Goal: Find specific page/section: Find specific page/section

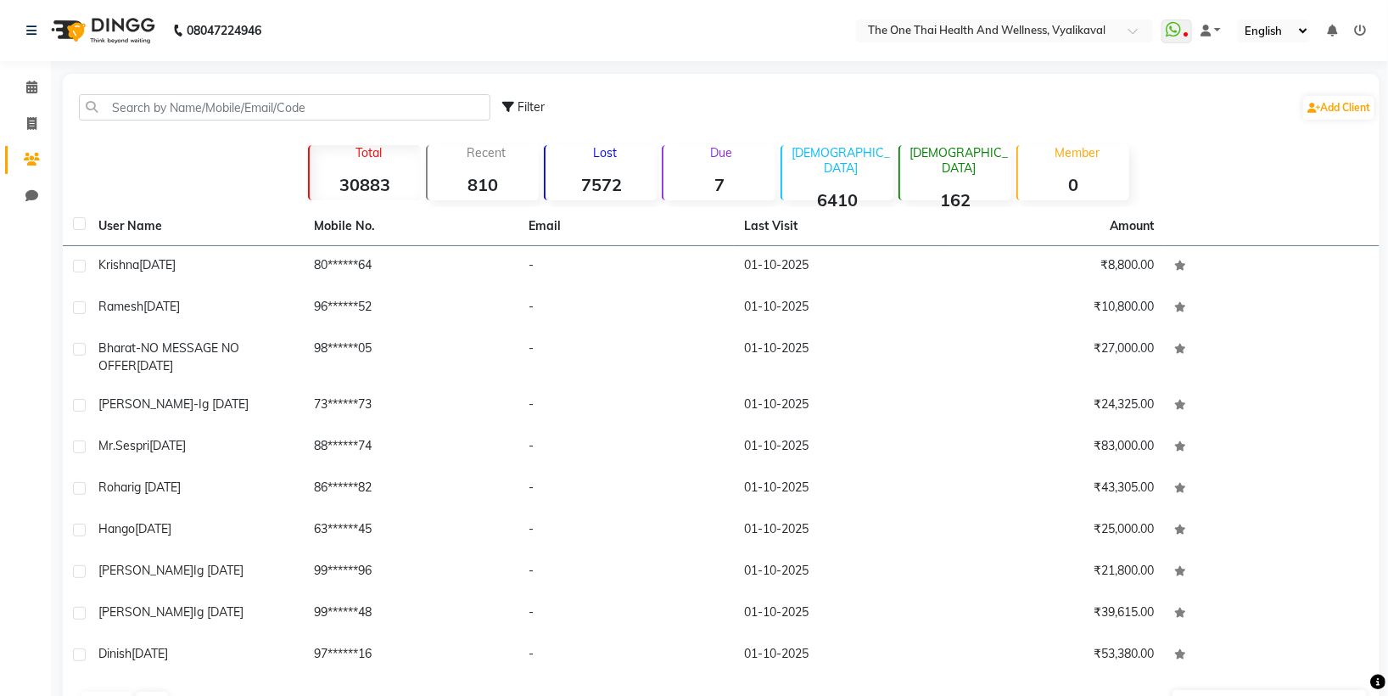
click at [135, 102] on input "text" at bounding box center [285, 107] width 412 height 26
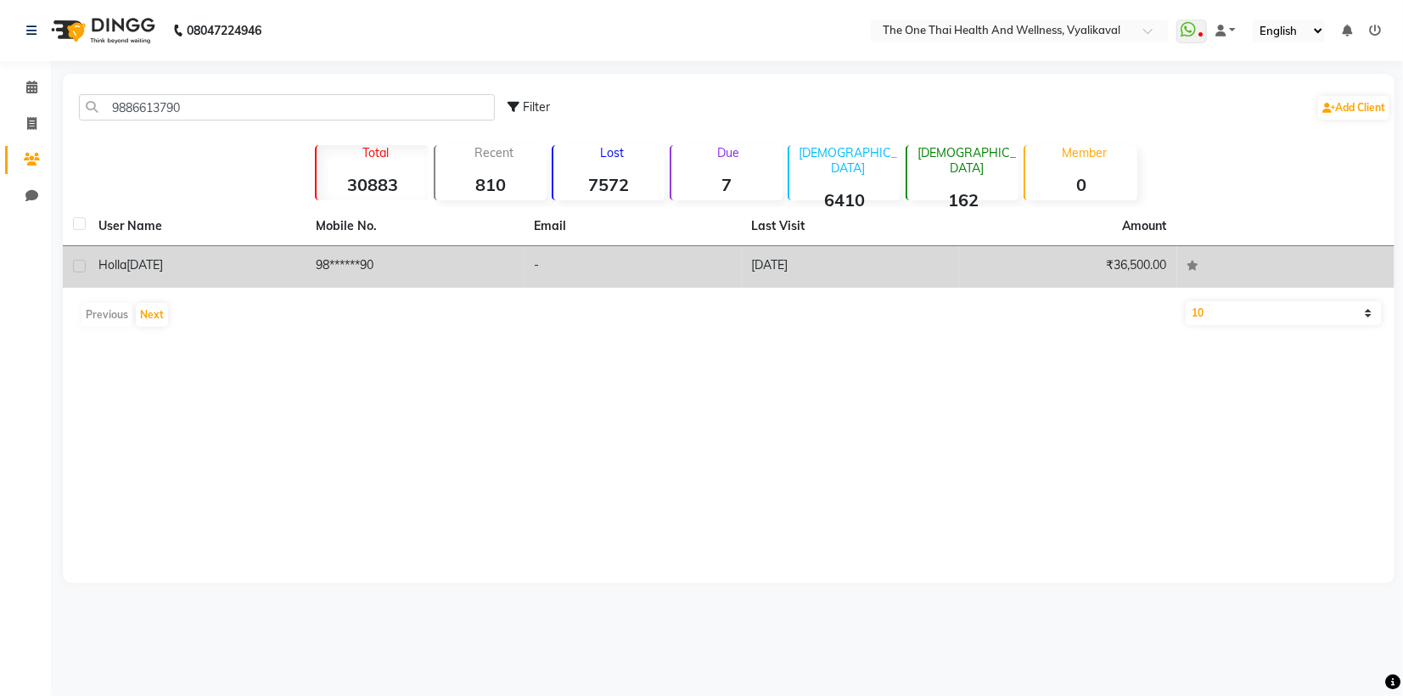
type input "9886613790"
click at [75, 270] on label at bounding box center [79, 266] width 13 height 13
click at [75, 270] on input "checkbox" at bounding box center [78, 266] width 11 height 11
checkbox input "true"
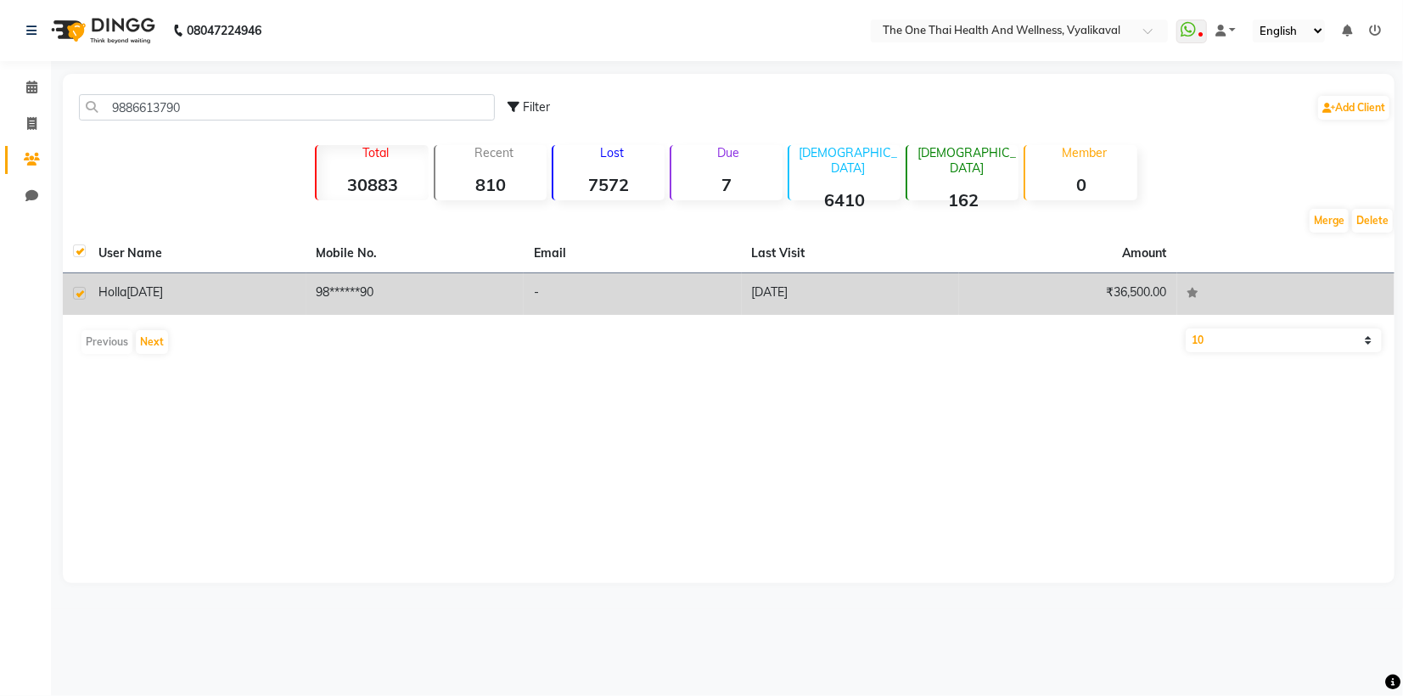
click at [126, 296] on span "[DATE]" at bounding box center [144, 291] width 36 height 15
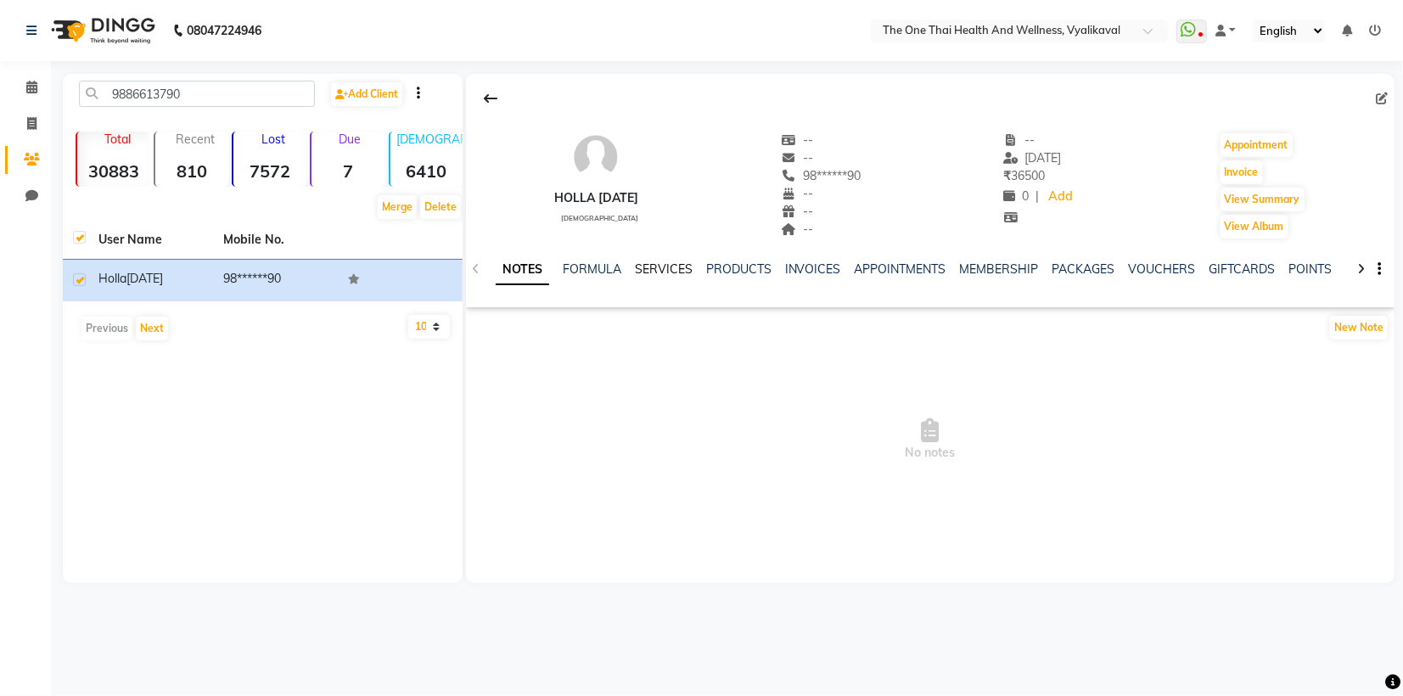
click at [665, 267] on link "SERVICES" at bounding box center [664, 268] width 58 height 15
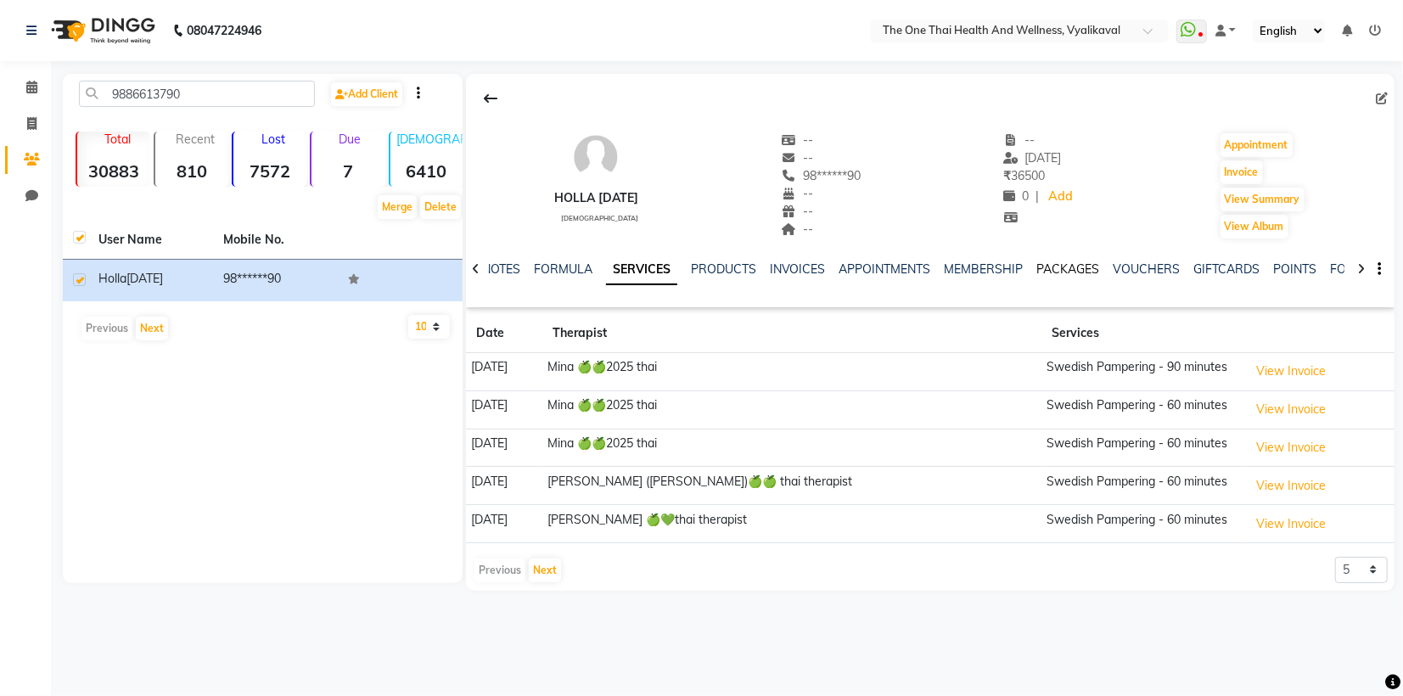
click at [1070, 273] on link "PACKAGES" at bounding box center [1068, 268] width 63 height 15
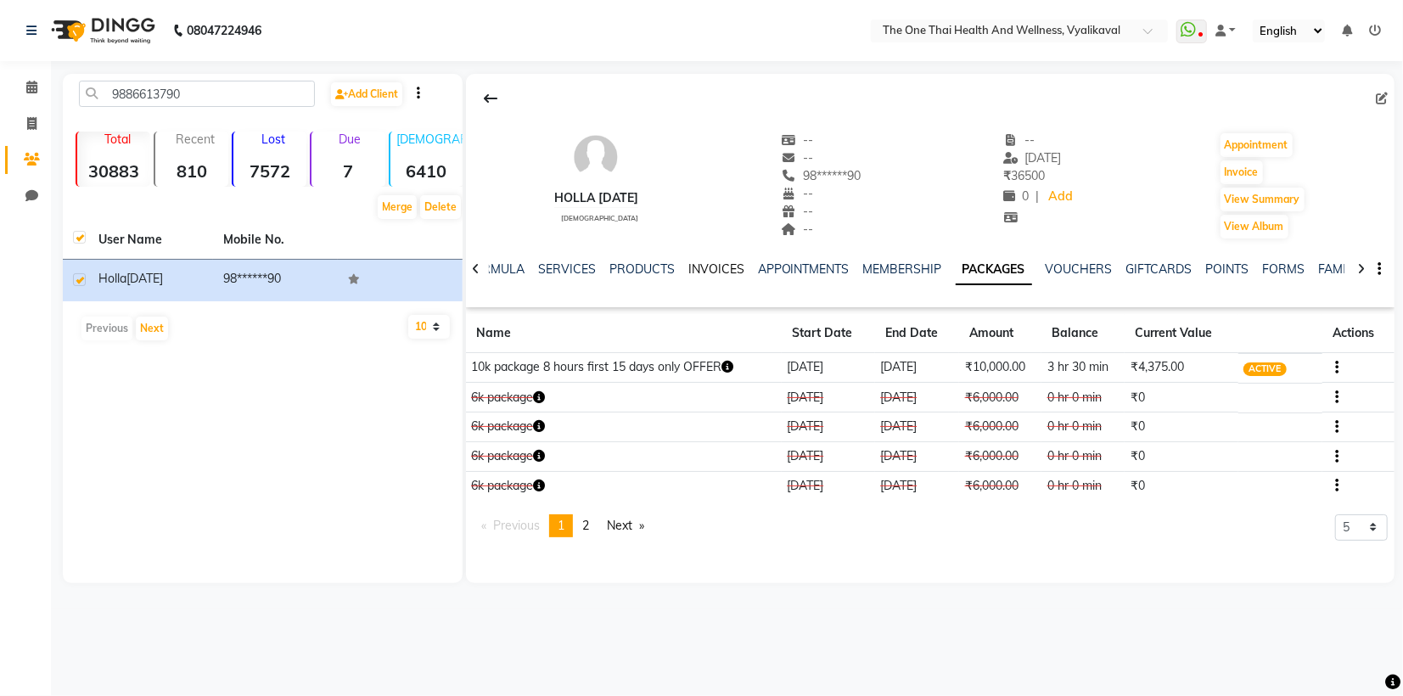
click at [717, 272] on link "INVOICES" at bounding box center [716, 268] width 56 height 15
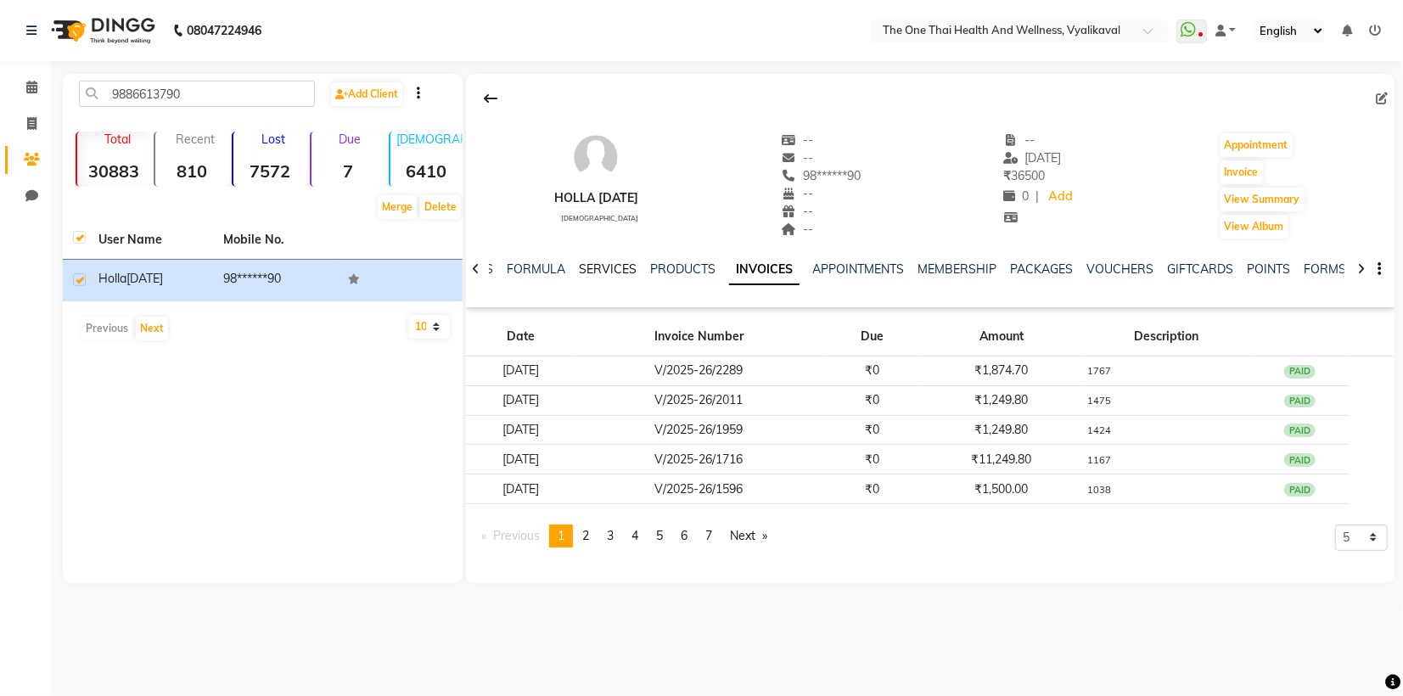
click at [618, 274] on link "SERVICES" at bounding box center [608, 268] width 58 height 15
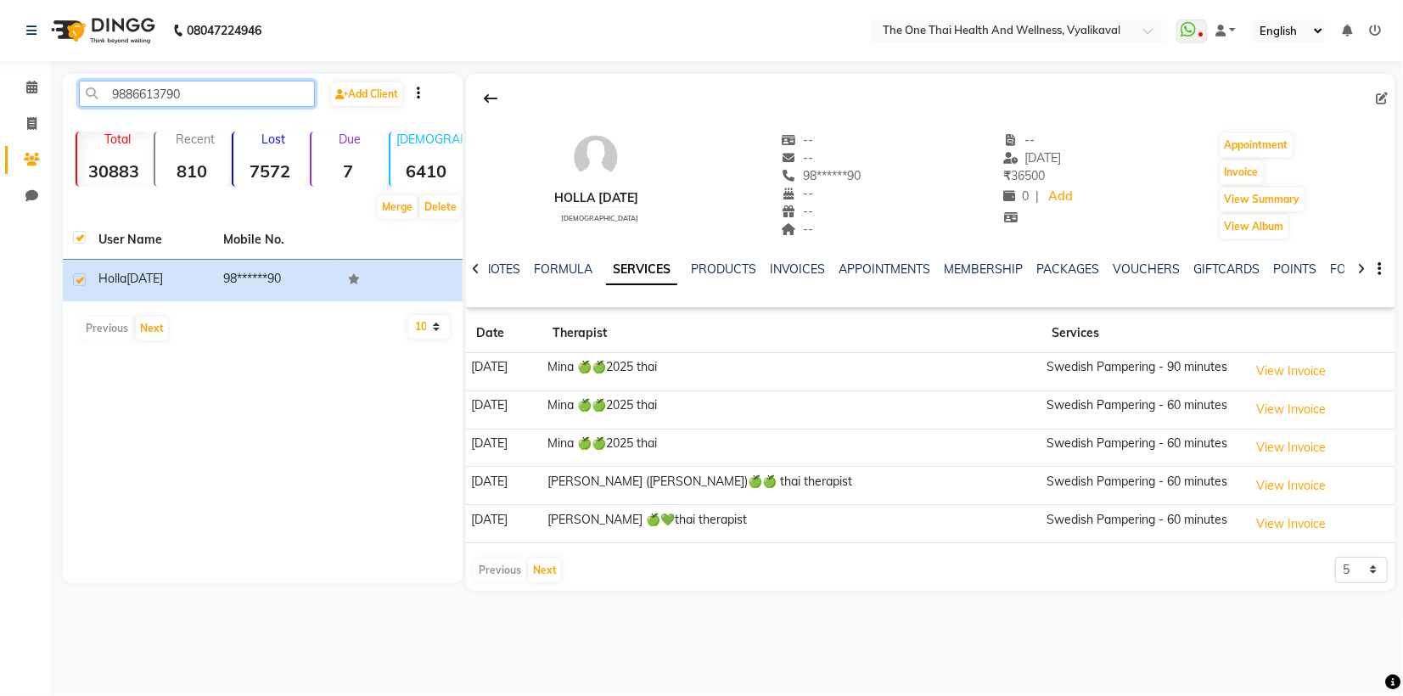
click at [221, 93] on input "9886613790" at bounding box center [197, 94] width 236 height 26
click at [1061, 271] on link "PACKAGES" at bounding box center [1068, 268] width 63 height 15
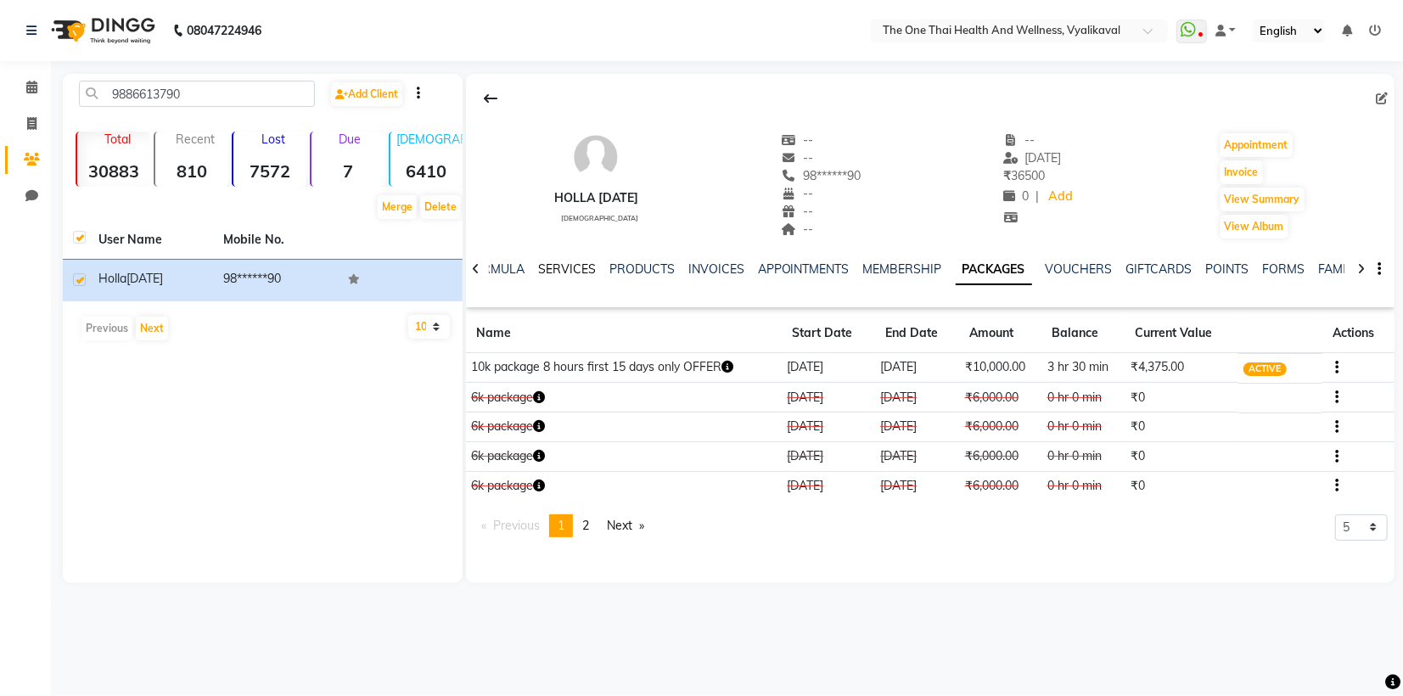
click at [560, 271] on link "SERVICES" at bounding box center [567, 268] width 58 height 15
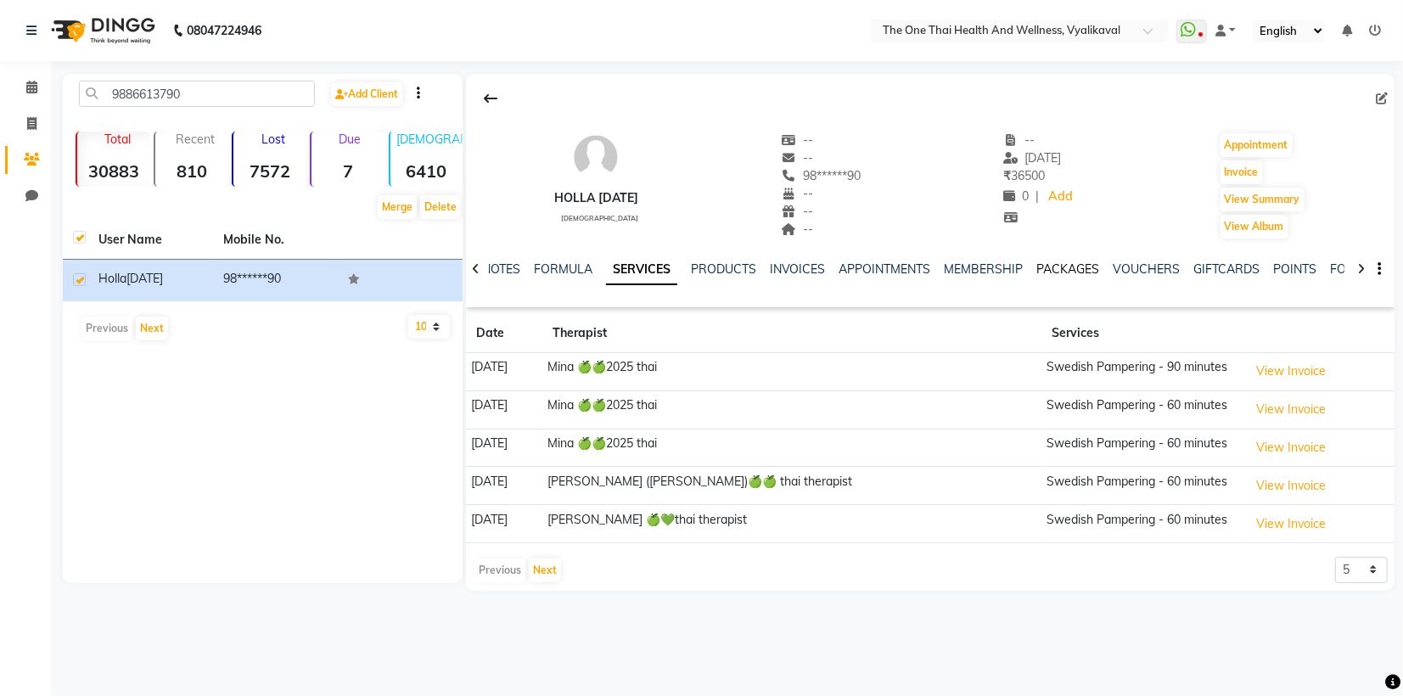
click at [1061, 261] on link "PACKAGES" at bounding box center [1068, 268] width 63 height 15
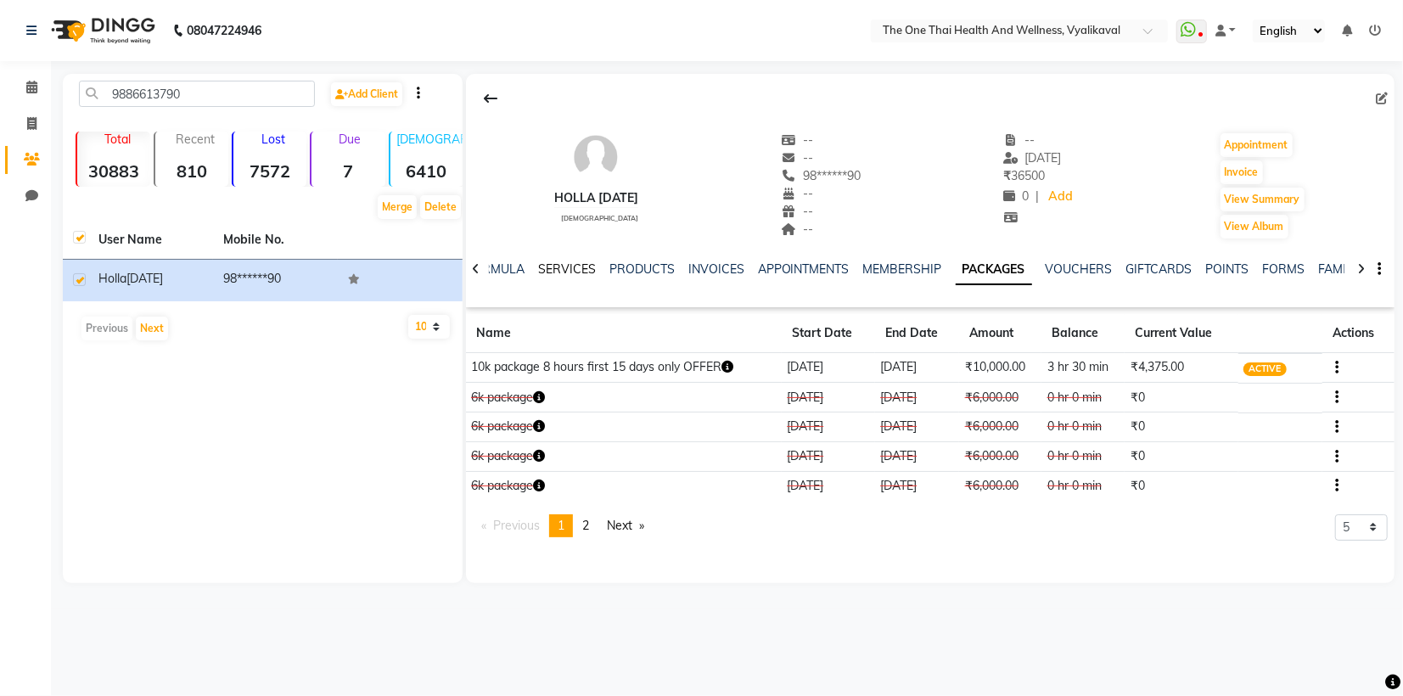
click at [563, 268] on link "SERVICES" at bounding box center [567, 268] width 58 height 15
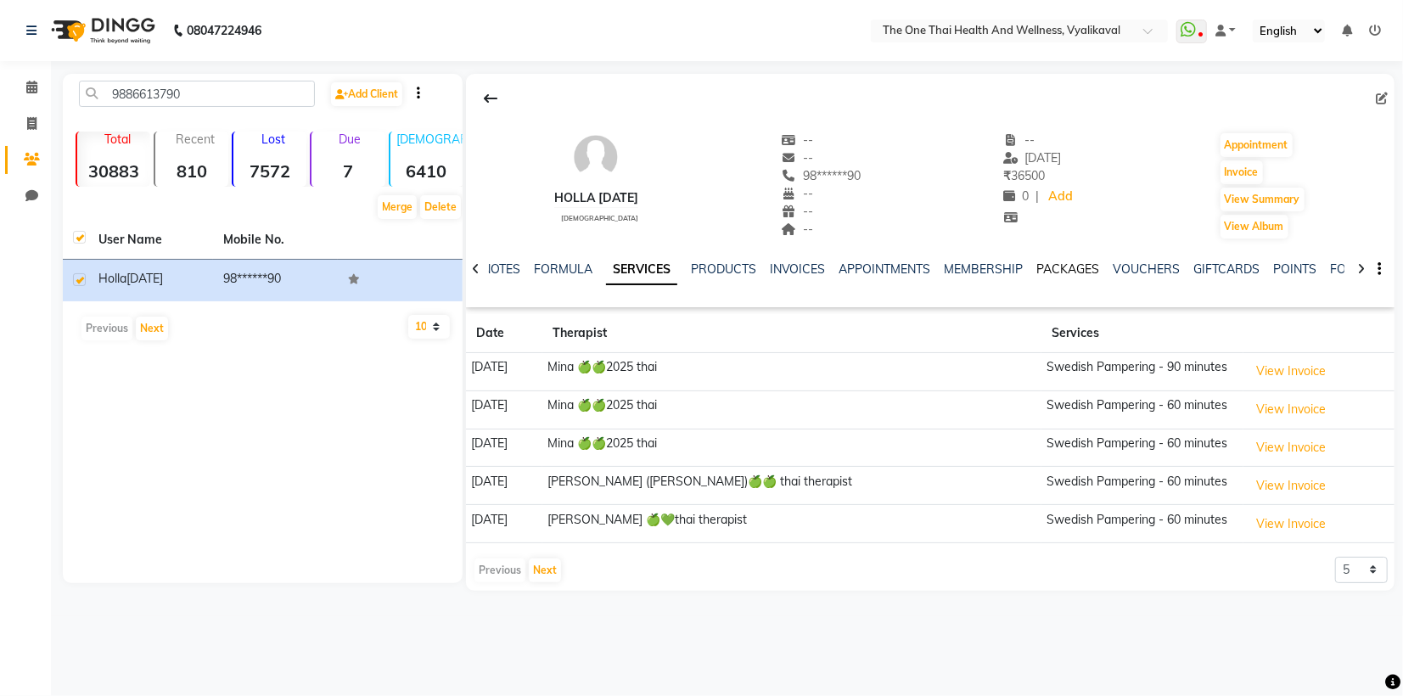
click at [1056, 267] on link "PACKAGES" at bounding box center [1068, 268] width 63 height 15
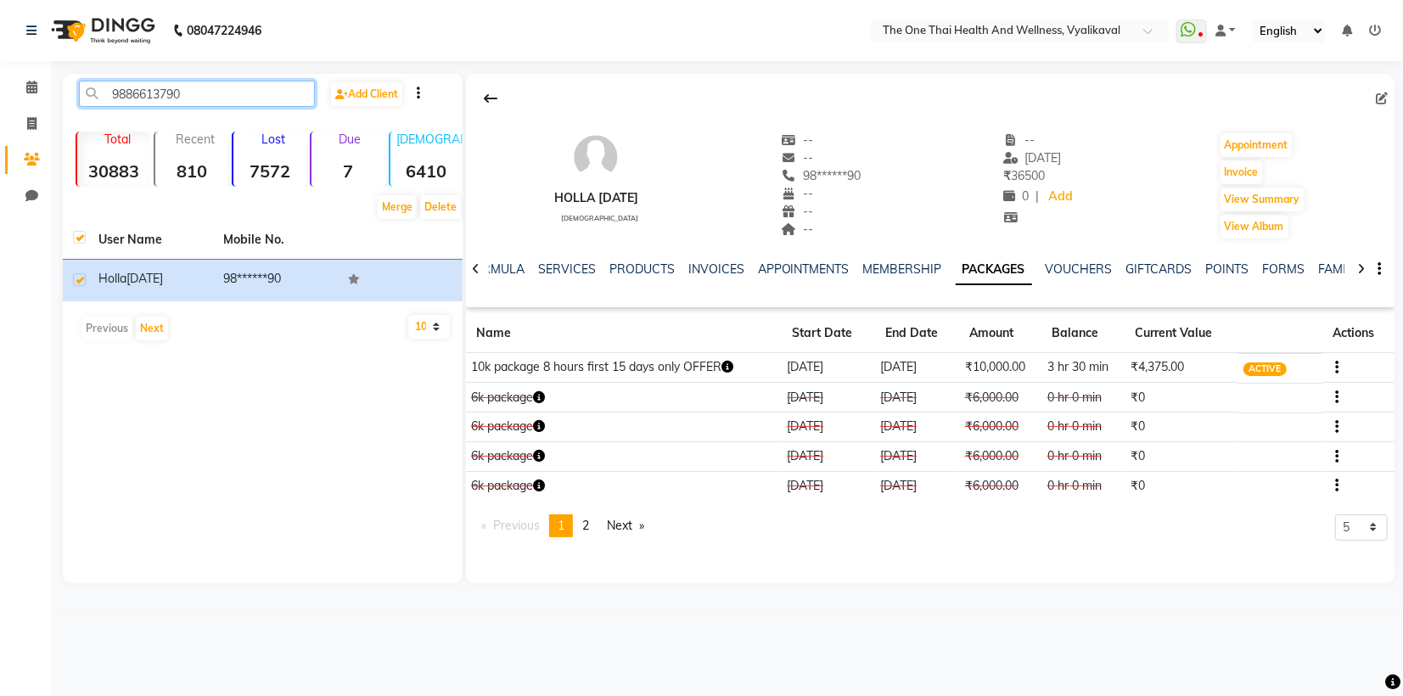
click at [227, 92] on input "9886613790" at bounding box center [197, 94] width 236 height 26
type input "9"
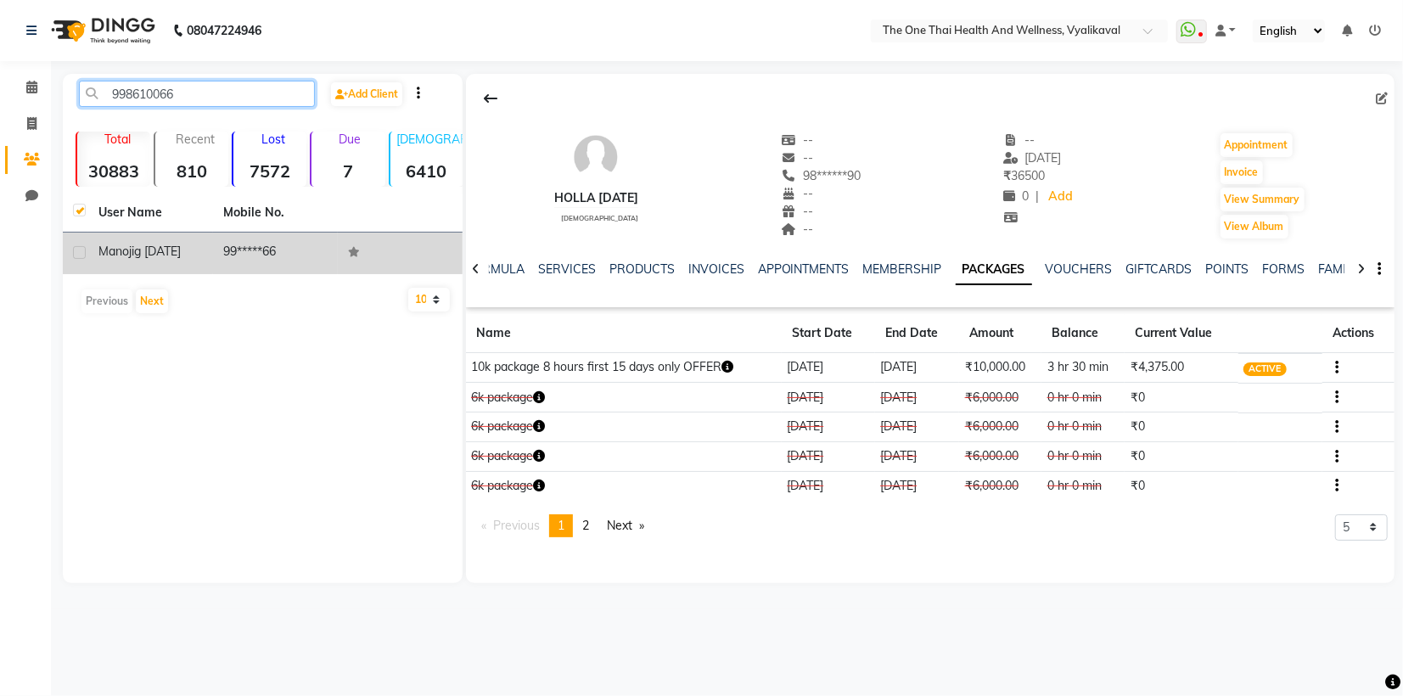
type input "998610066"
click at [81, 255] on label at bounding box center [79, 252] width 13 height 13
click at [81, 255] on input "checkbox" at bounding box center [78, 253] width 11 height 11
checkbox input "true"
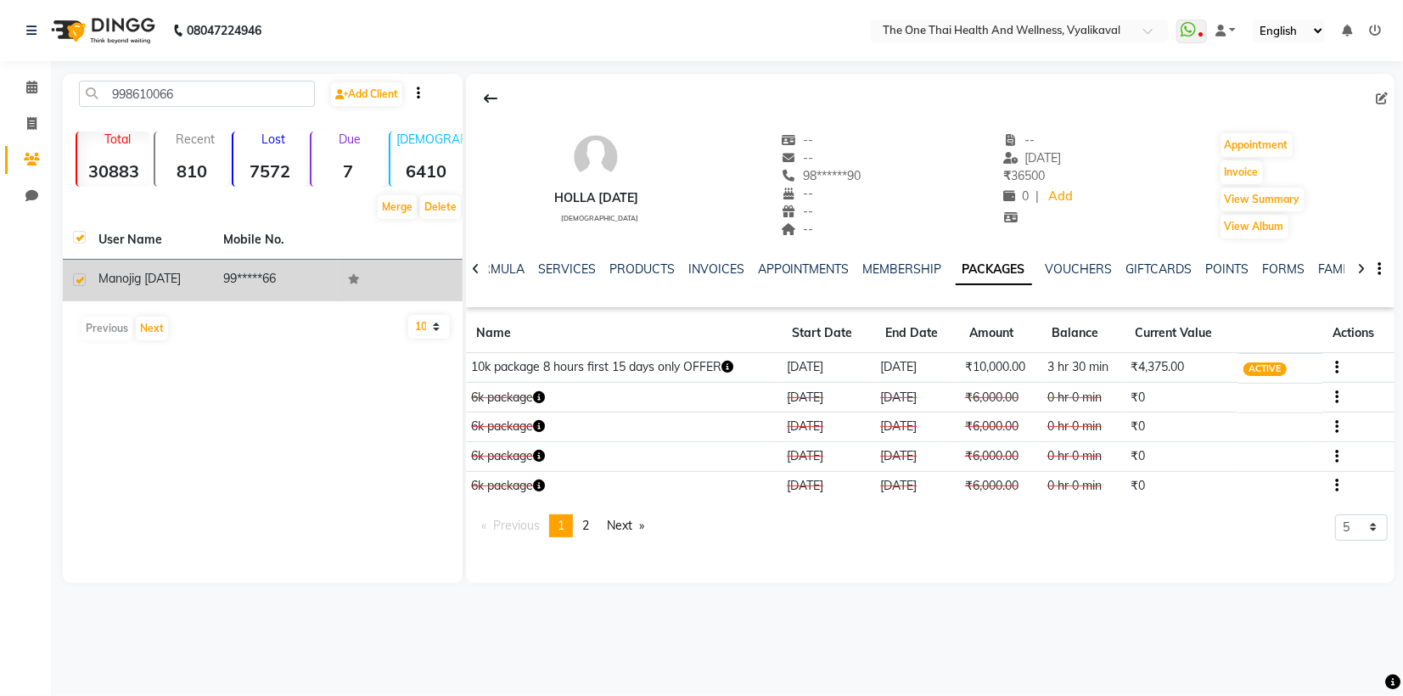
click at [163, 275] on span "ig [DATE]" at bounding box center [156, 278] width 49 height 15
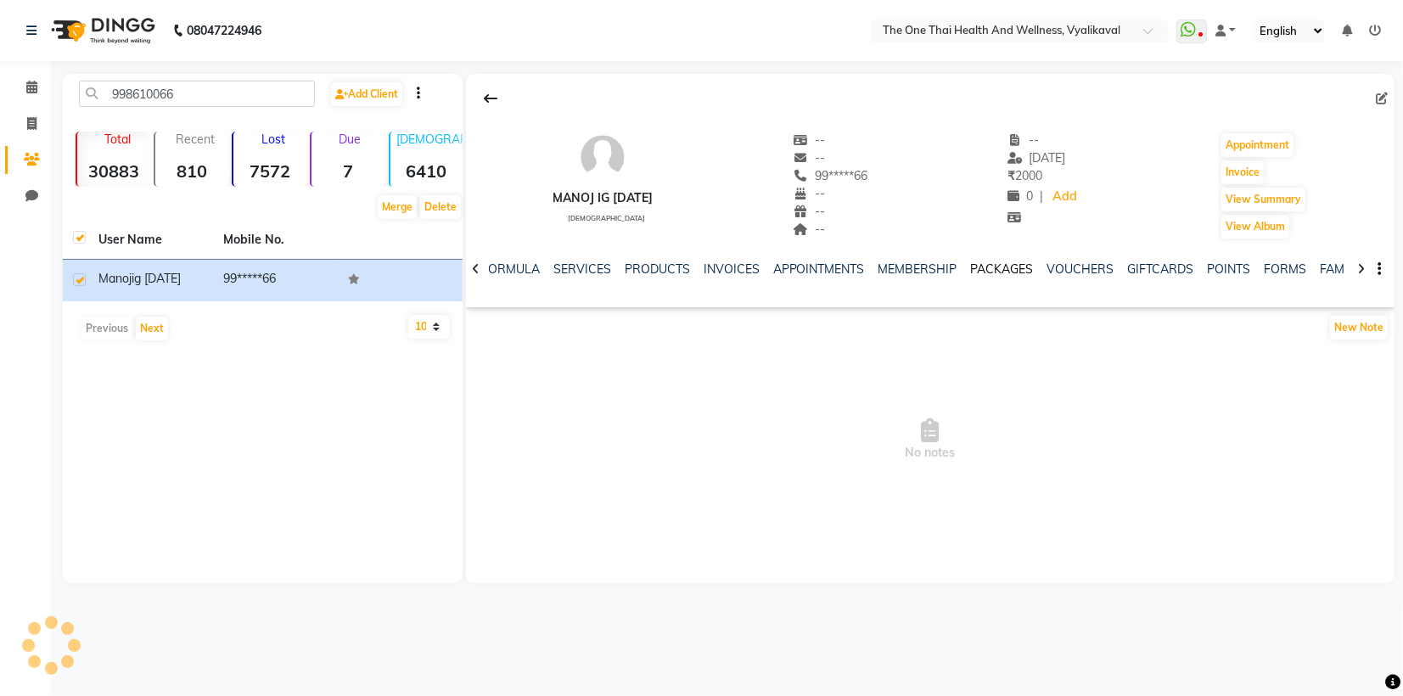
click at [1001, 268] on link "PACKAGES" at bounding box center [1002, 268] width 63 height 15
click at [692, 268] on link "INVOICES" at bounding box center [716, 268] width 56 height 15
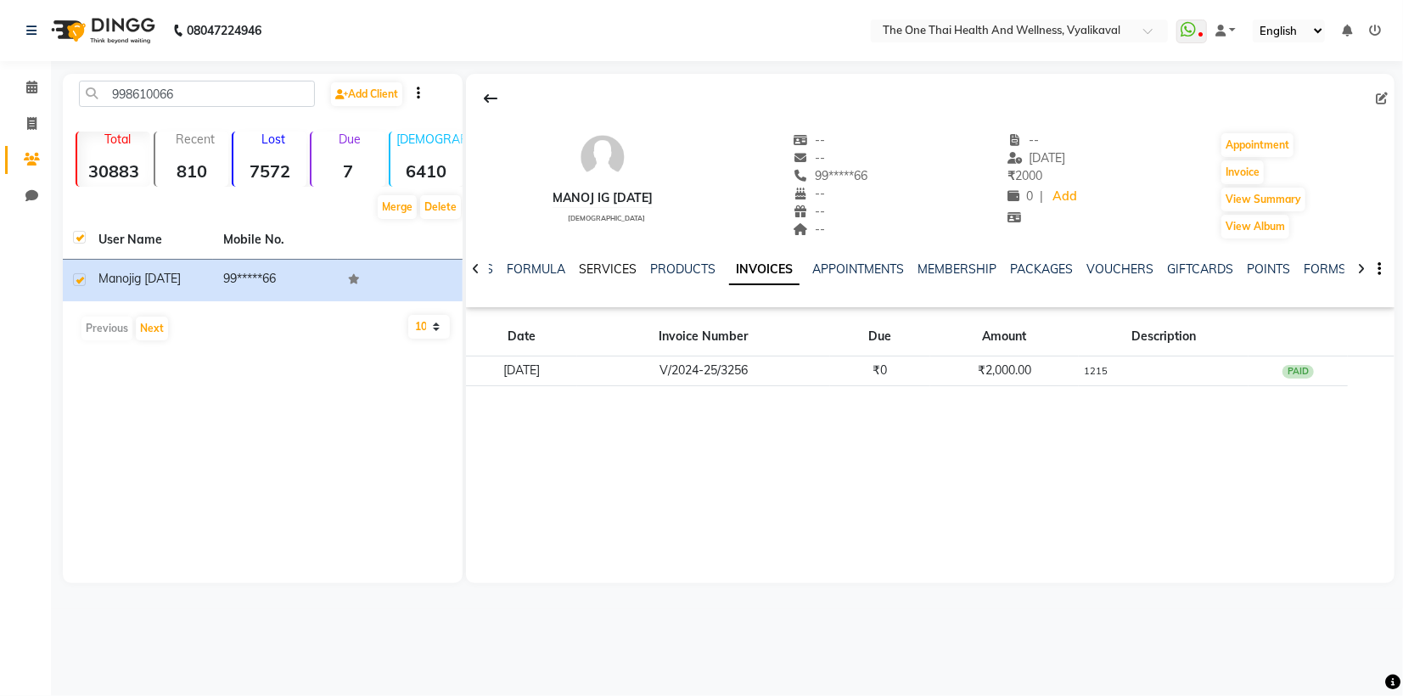
click at [586, 268] on link "SERVICES" at bounding box center [608, 268] width 58 height 15
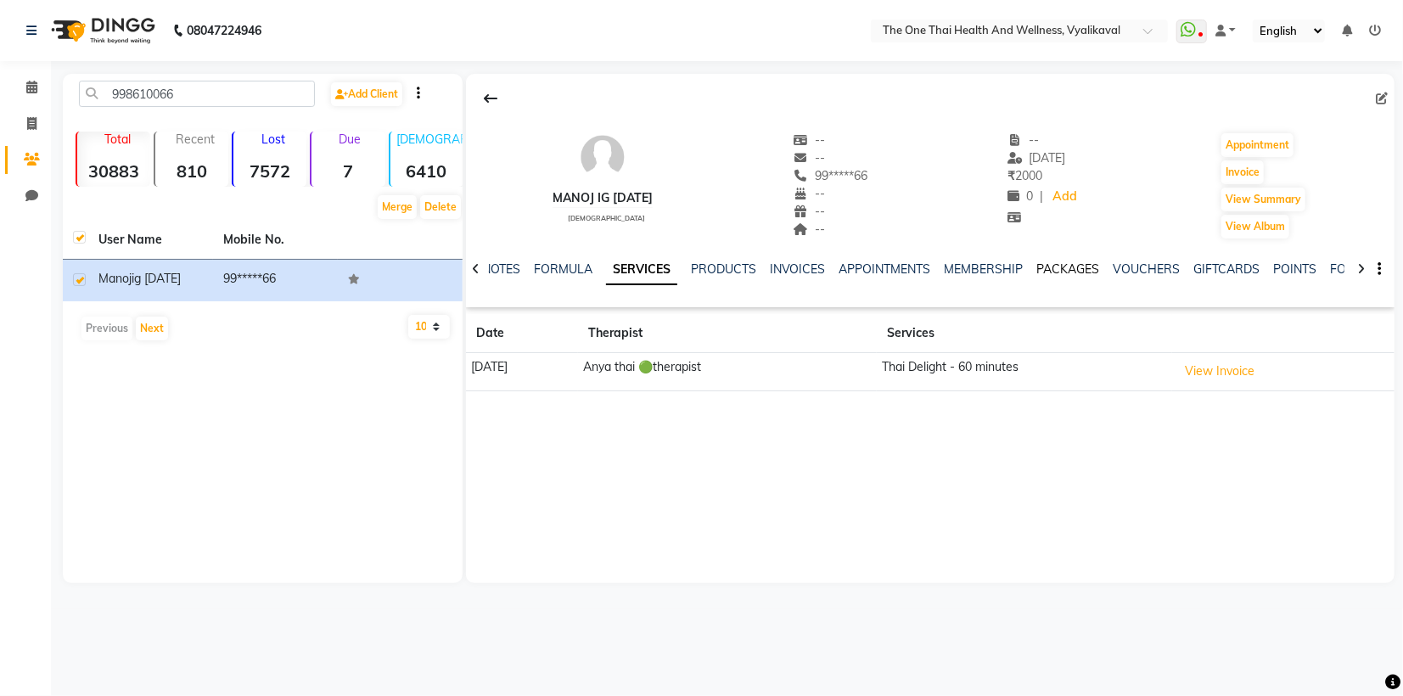
click at [1067, 265] on link "PACKAGES" at bounding box center [1068, 268] width 63 height 15
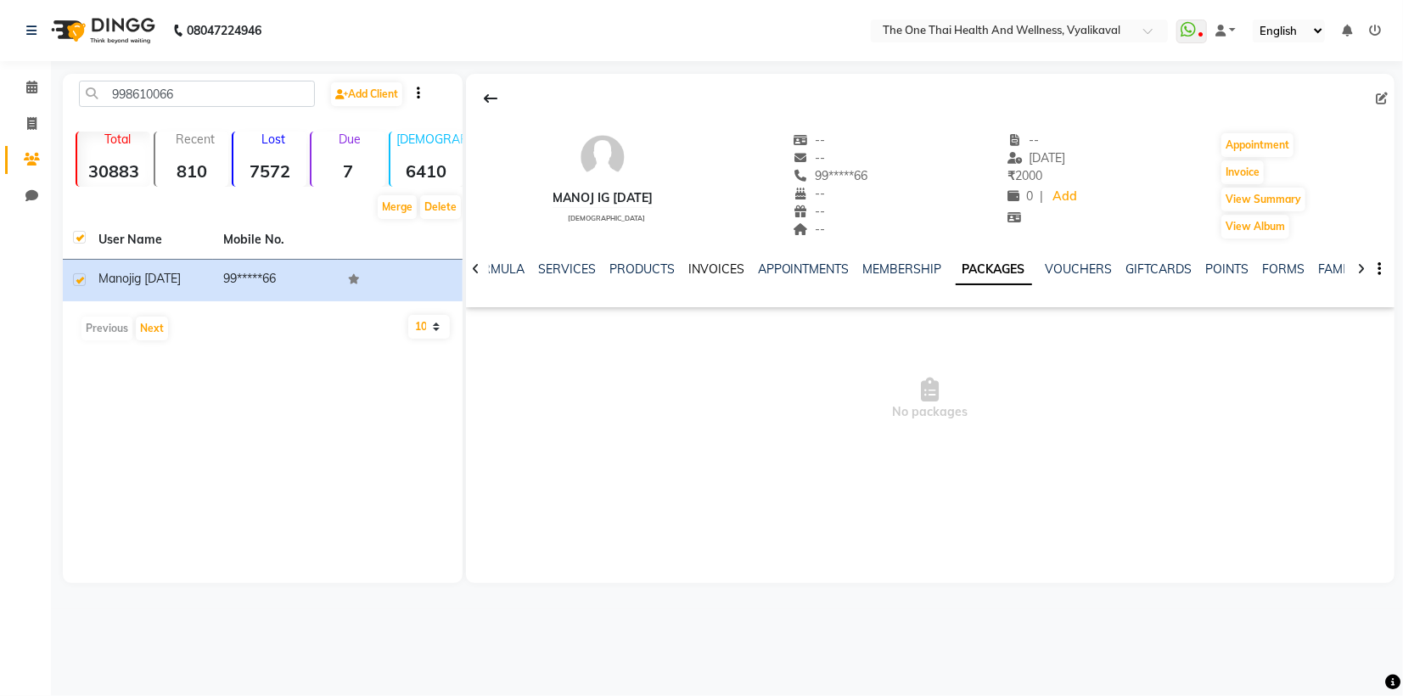
click at [718, 272] on link "INVOICES" at bounding box center [716, 268] width 56 height 15
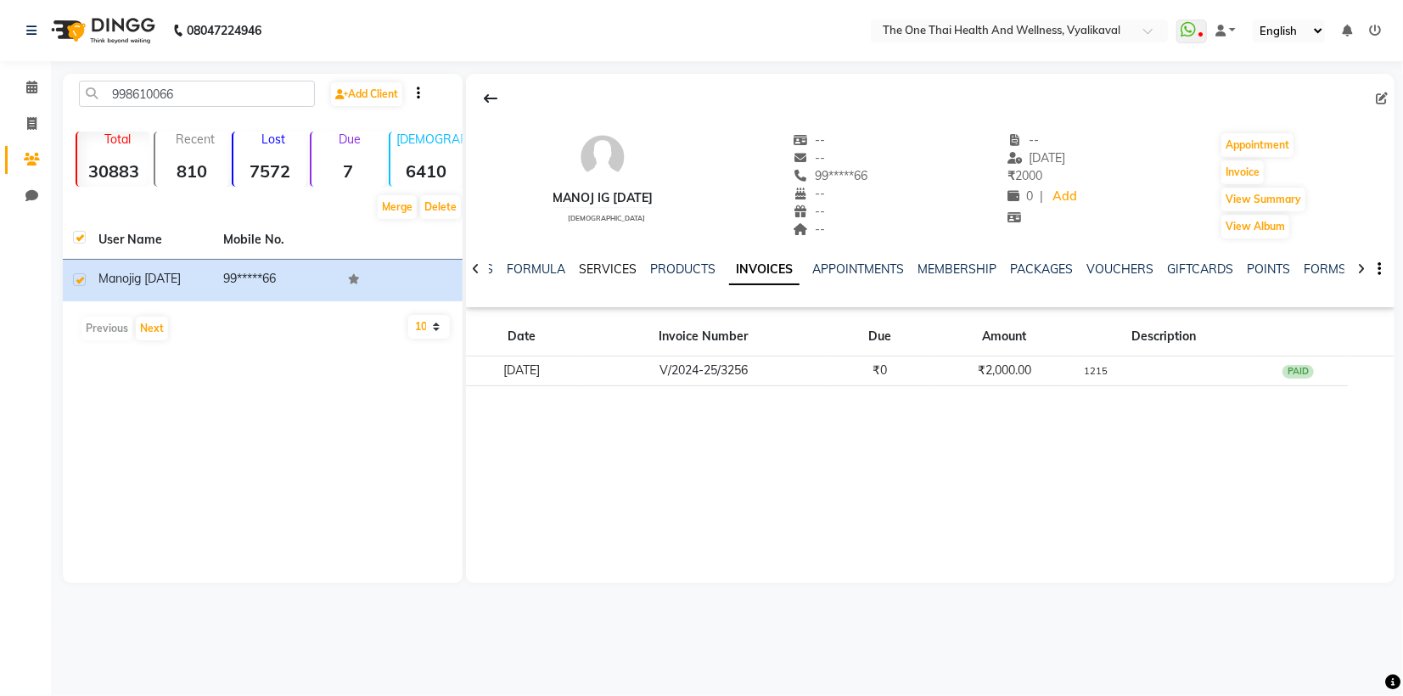
click at [589, 268] on link "SERVICES" at bounding box center [608, 268] width 58 height 15
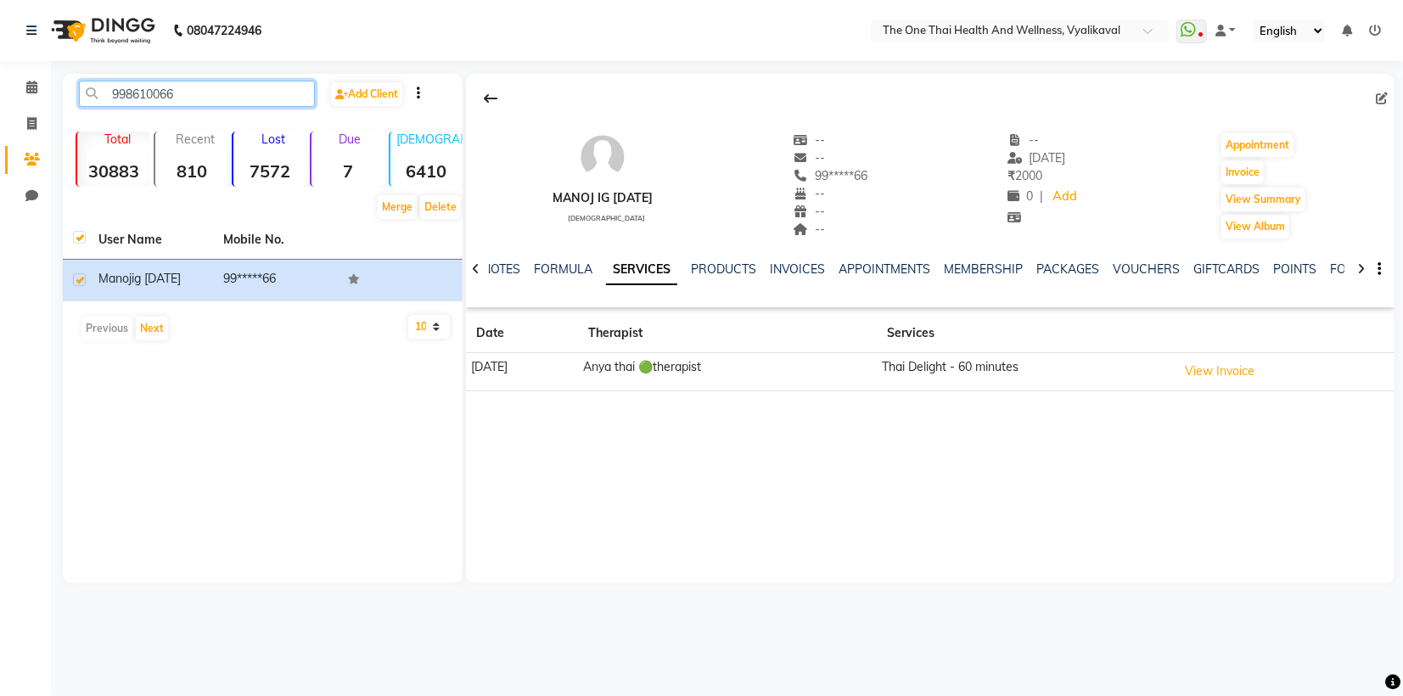
click at [219, 105] on input "998610066" at bounding box center [197, 94] width 236 height 26
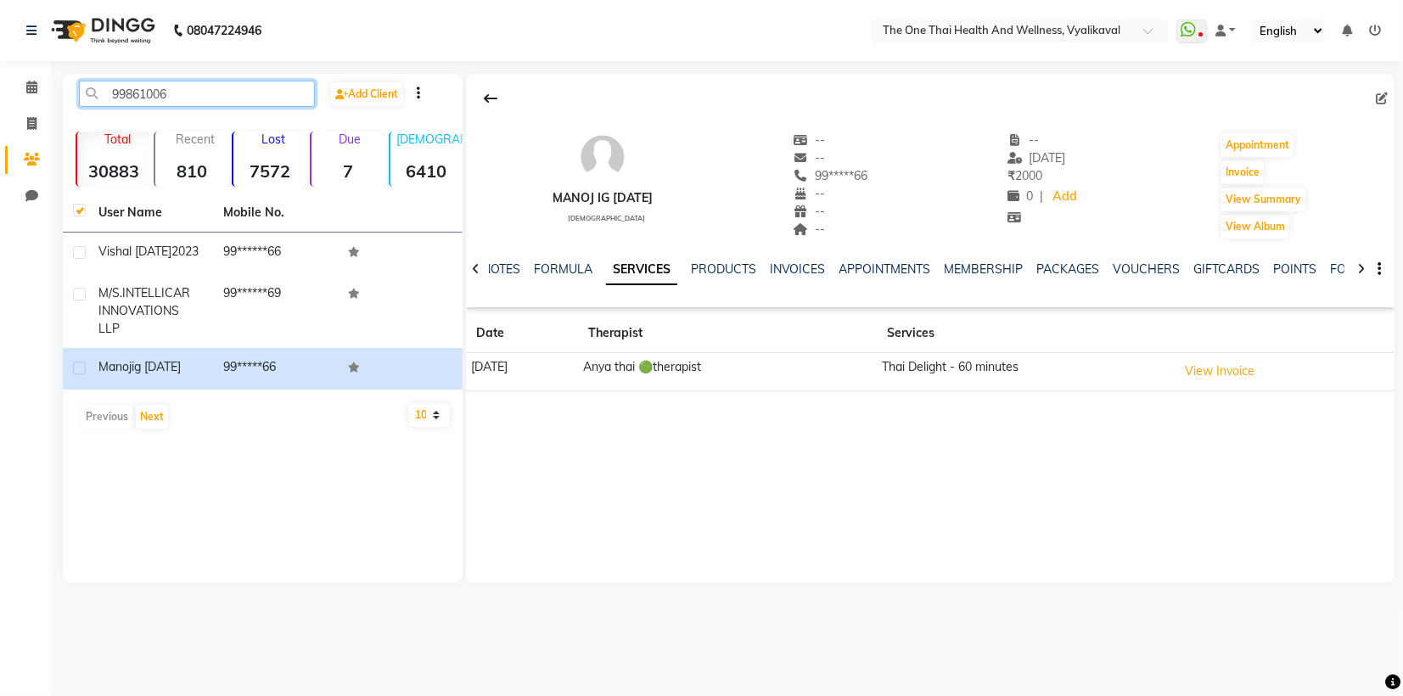
type input "998610066"
